Goal: Task Accomplishment & Management: Complete application form

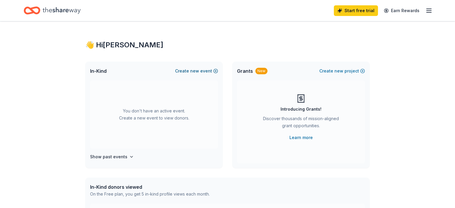
click at [191, 70] on button "Create new event" at bounding box center [196, 71] width 43 height 7
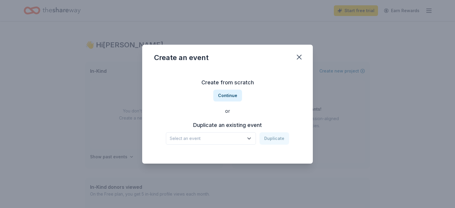
click at [211, 139] on span "Select an event" at bounding box center [207, 138] width 74 height 7
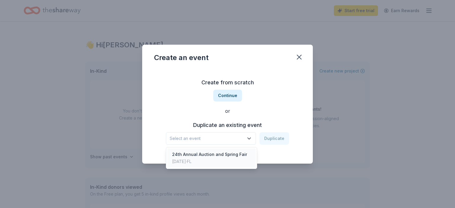
click at [208, 156] on div "24th Annual Auction and Spring Fair" at bounding box center [209, 154] width 75 height 7
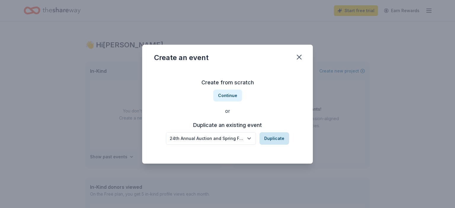
click at [272, 137] on button "Duplicate" at bounding box center [274, 138] width 30 height 12
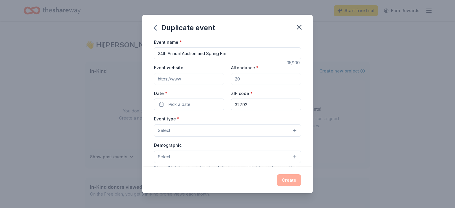
click at [231, 81] on input "Attendance *" at bounding box center [266, 79] width 70 height 12
type input "2"
type input "400"
click at [197, 107] on button "Pick a date" at bounding box center [189, 105] width 70 height 12
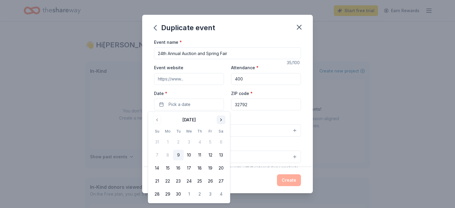
click at [222, 121] on button "Go to next month" at bounding box center [221, 120] width 8 height 8
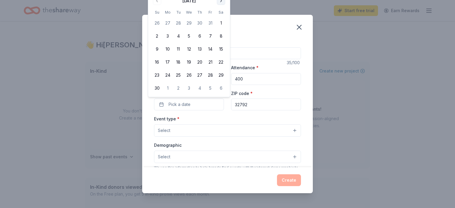
click at [222, 121] on div "Event type * Select" at bounding box center [227, 126] width 147 height 22
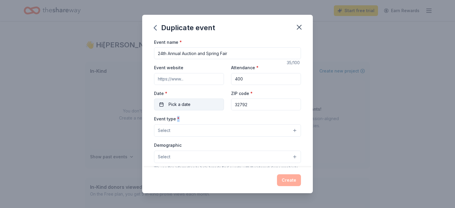
click at [214, 100] on button "Pick a date" at bounding box center [189, 105] width 70 height 12
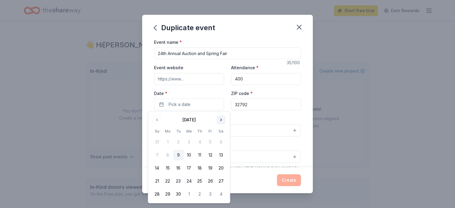
click at [220, 119] on button "Go to next month" at bounding box center [221, 120] width 8 height 8
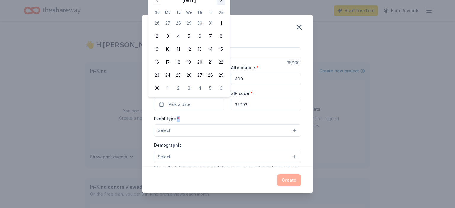
click at [220, 119] on div "Event type * Select" at bounding box center [227, 126] width 147 height 22
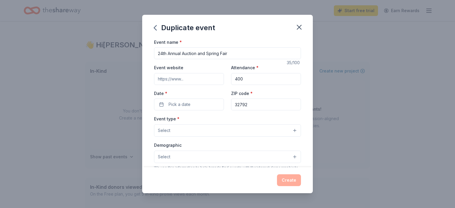
click at [215, 117] on div "Event type * Select" at bounding box center [227, 126] width 147 height 22
click at [213, 103] on button "Pick a date" at bounding box center [189, 105] width 70 height 12
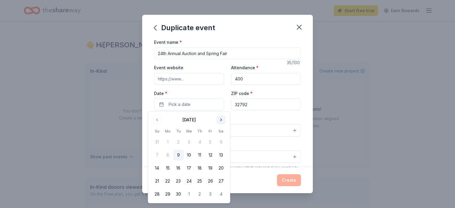
click at [224, 120] on button "Go to next month" at bounding box center [221, 120] width 8 height 8
click at [223, 120] on button "Go to next month" at bounding box center [221, 120] width 8 height 8
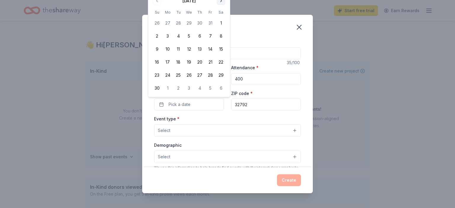
click at [223, 4] on button "Go to next month" at bounding box center [221, 1] width 8 height 8
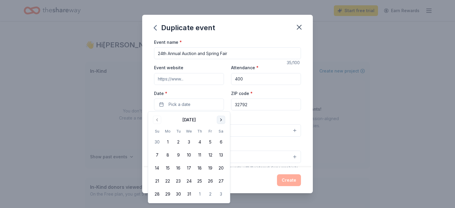
click at [220, 118] on button "Go to next month" at bounding box center [221, 120] width 8 height 8
click at [221, 122] on button "Go to next month" at bounding box center [221, 120] width 8 height 8
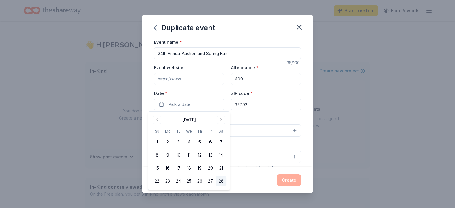
click at [222, 182] on button "28" at bounding box center [221, 181] width 11 height 11
click at [251, 117] on div "Event type * Select" at bounding box center [227, 126] width 147 height 22
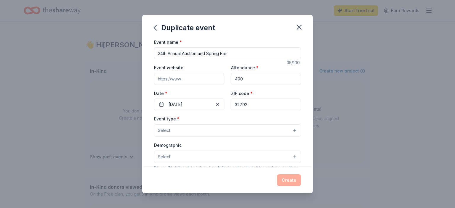
click at [231, 136] on button "Select" at bounding box center [227, 130] width 147 height 12
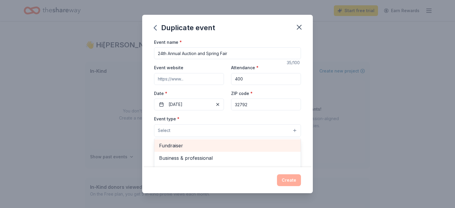
click at [184, 147] on span "Fundraiser" at bounding box center [227, 146] width 137 height 8
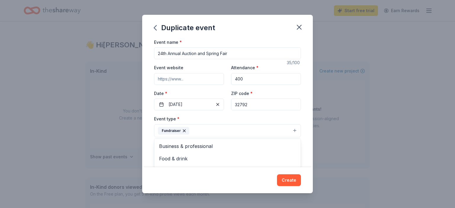
click at [216, 117] on div "Event type * Fundraiser Business & professional Food & drink Health & wellness …" at bounding box center [227, 126] width 147 height 22
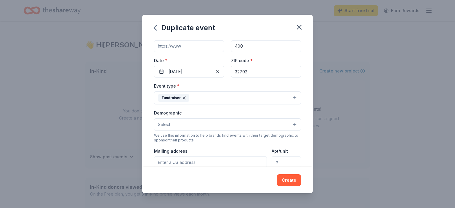
scroll to position [34, 0]
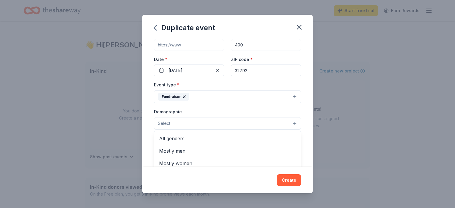
click at [204, 121] on button "Select" at bounding box center [227, 123] width 147 height 12
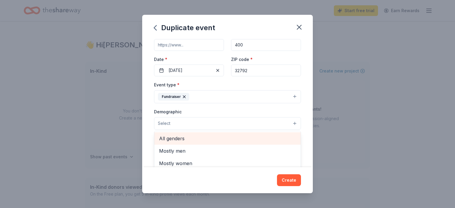
click at [190, 139] on span "All genders" at bounding box center [227, 139] width 137 height 8
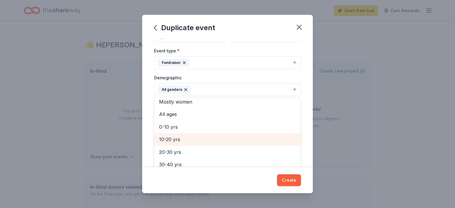
scroll to position [0, 0]
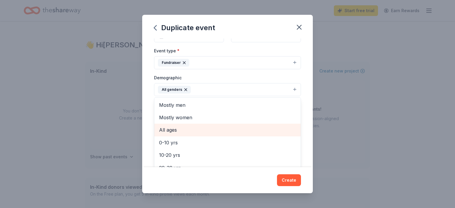
click at [171, 131] on span "All ages" at bounding box center [227, 130] width 137 height 8
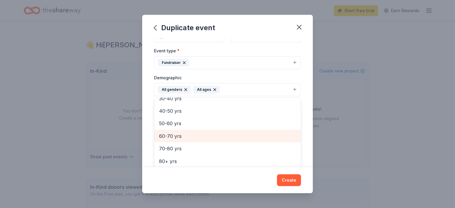
scroll to position [70, 0]
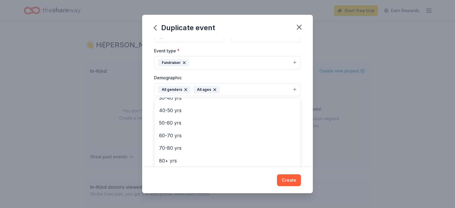
click at [299, 78] on div "Demographic All genders All ages Mostly men Mostly women 0-10 yrs 10-20 yrs 20-…" at bounding box center [227, 85] width 147 height 22
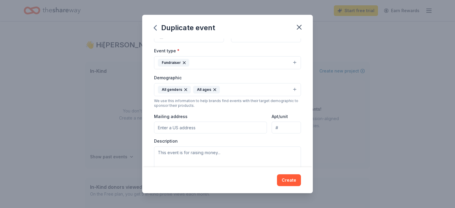
scroll to position [102, 0]
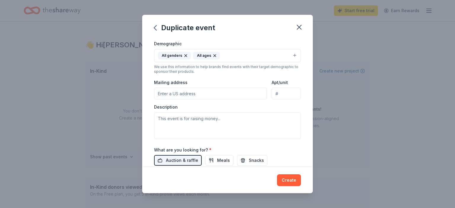
click at [226, 84] on div "Mailing address" at bounding box center [210, 89] width 113 height 21
click at [224, 91] on input "Mailing address" at bounding box center [210, 94] width 113 height 12
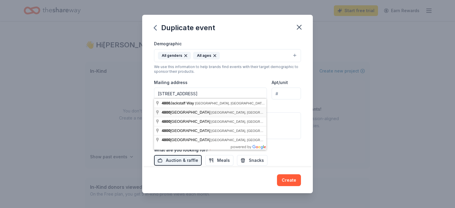
type input "[STREET_ADDRESS]"
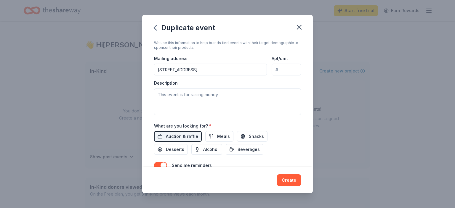
scroll to position [136, 0]
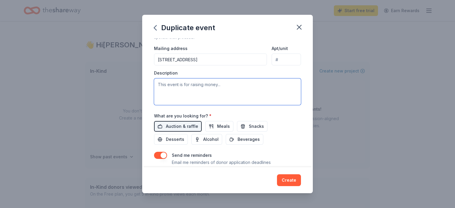
click at [221, 93] on textarea at bounding box center [227, 91] width 147 height 27
type textarea "/"
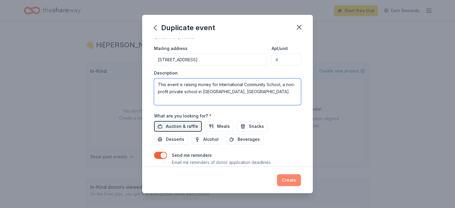
type textarea "This event is raising money for International Community School, a non-profit pr…"
click at [289, 178] on button "Create" at bounding box center [289, 180] width 24 height 12
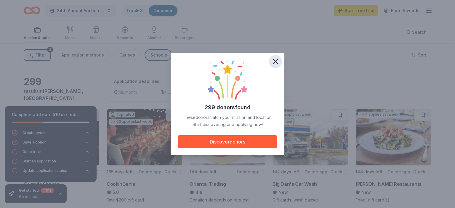
click at [277, 61] on icon "button" at bounding box center [275, 62] width 4 height 4
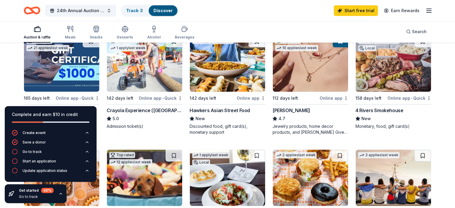
scroll to position [219, 0]
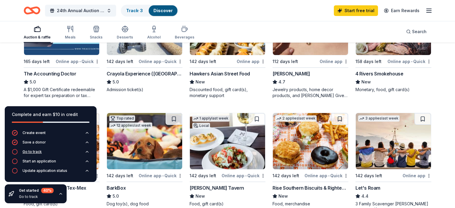
click at [38, 154] on div "Go to track" at bounding box center [32, 152] width 19 height 5
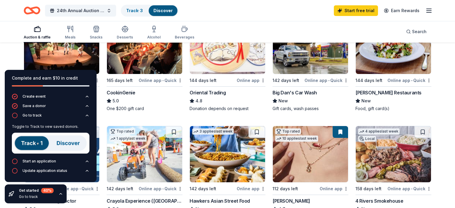
scroll to position [62, 0]
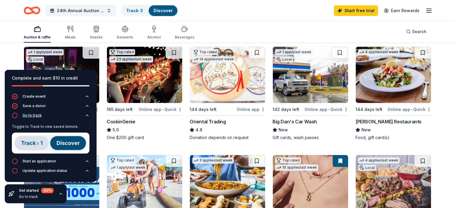
click at [86, 115] on icon "button" at bounding box center [87, 115] width 5 height 5
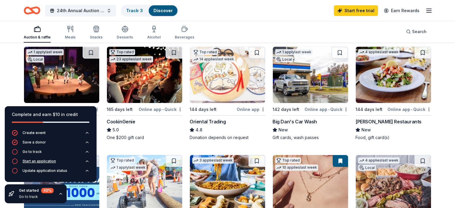
click at [86, 161] on icon "button" at bounding box center [87, 161] width 5 height 5
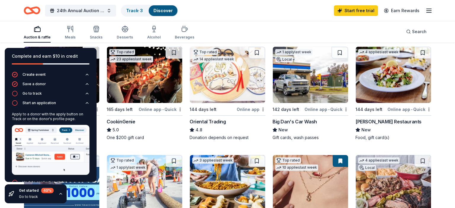
scroll to position [0, 0]
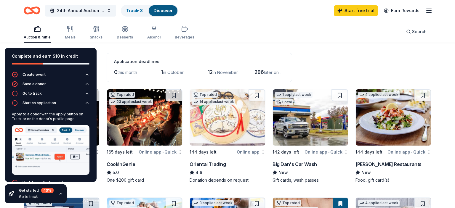
scroll to position [31, 0]
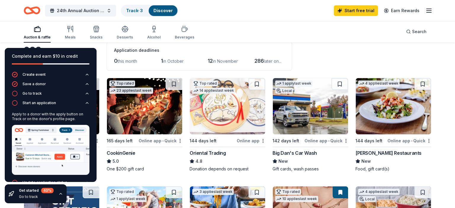
click at [61, 194] on icon "button" at bounding box center [60, 194] width 5 height 5
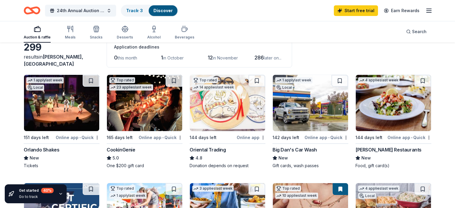
scroll to position [0, 0]
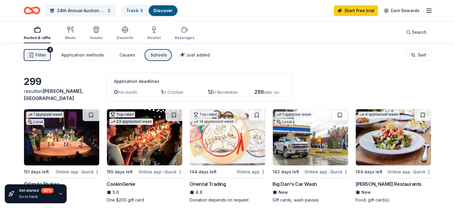
click at [37, 60] on button "Filter 3" at bounding box center [37, 55] width 27 height 12
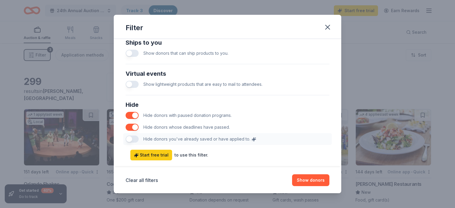
scroll to position [301, 0]
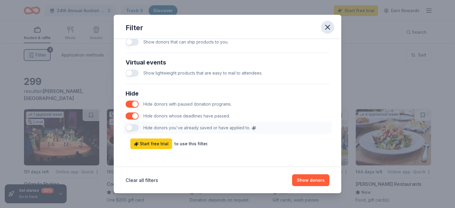
click at [332, 29] on button "button" at bounding box center [327, 27] width 13 height 13
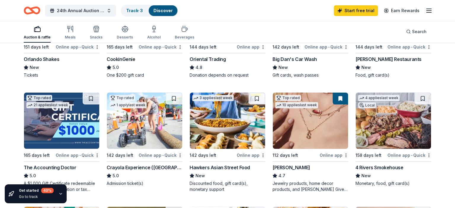
scroll to position [0, 0]
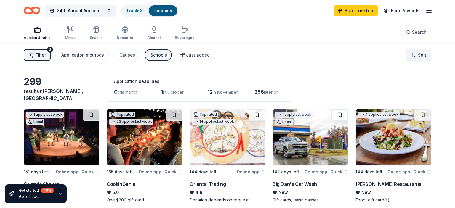
click at [427, 53] on html "24th Annual Auction and Spring Fair Track · 3 Discover Start free trial Earn Re…" at bounding box center [227, 104] width 455 height 208
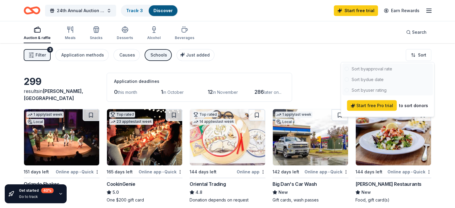
click at [444, 75] on html "24th Annual Auction and Spring Fair Track · 3 Discover Start free trial Earn Re…" at bounding box center [227, 104] width 455 height 208
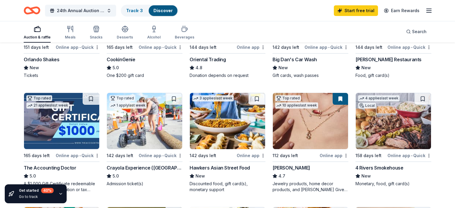
scroll to position [125, 0]
